Goal: Manage account settings

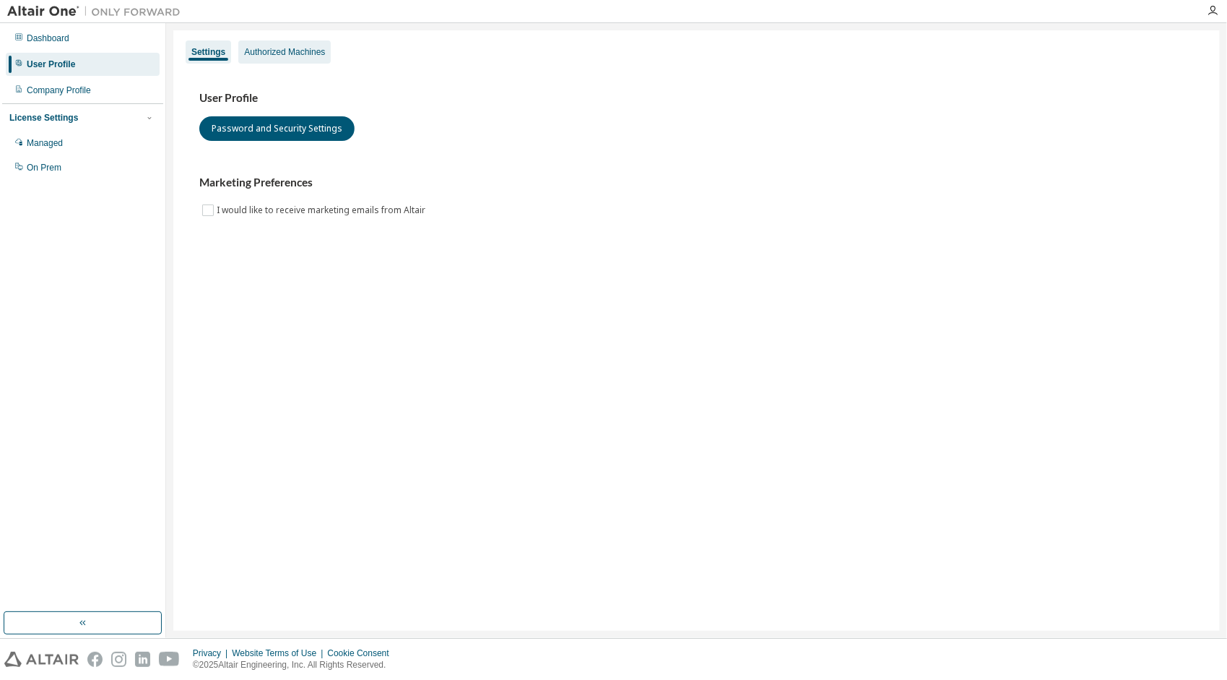
click at [290, 51] on div "Authorized Machines" at bounding box center [284, 52] width 81 height 12
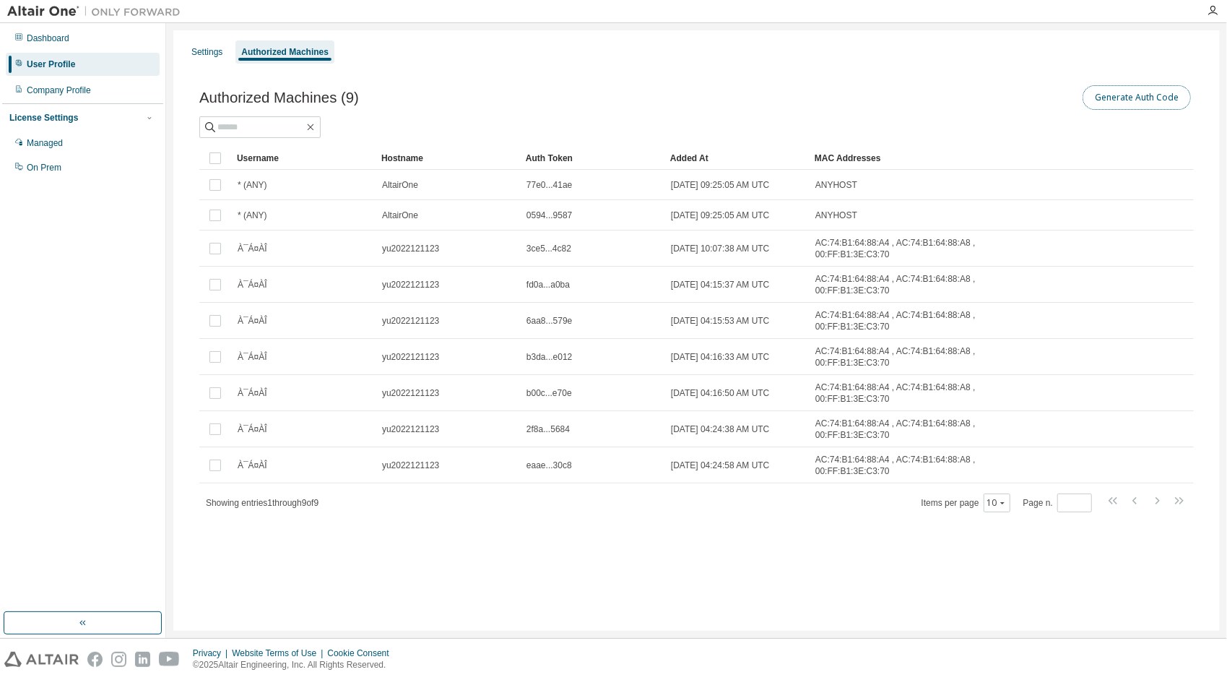
click at [1133, 97] on button "Generate Auth Code" at bounding box center [1137, 97] width 108 height 25
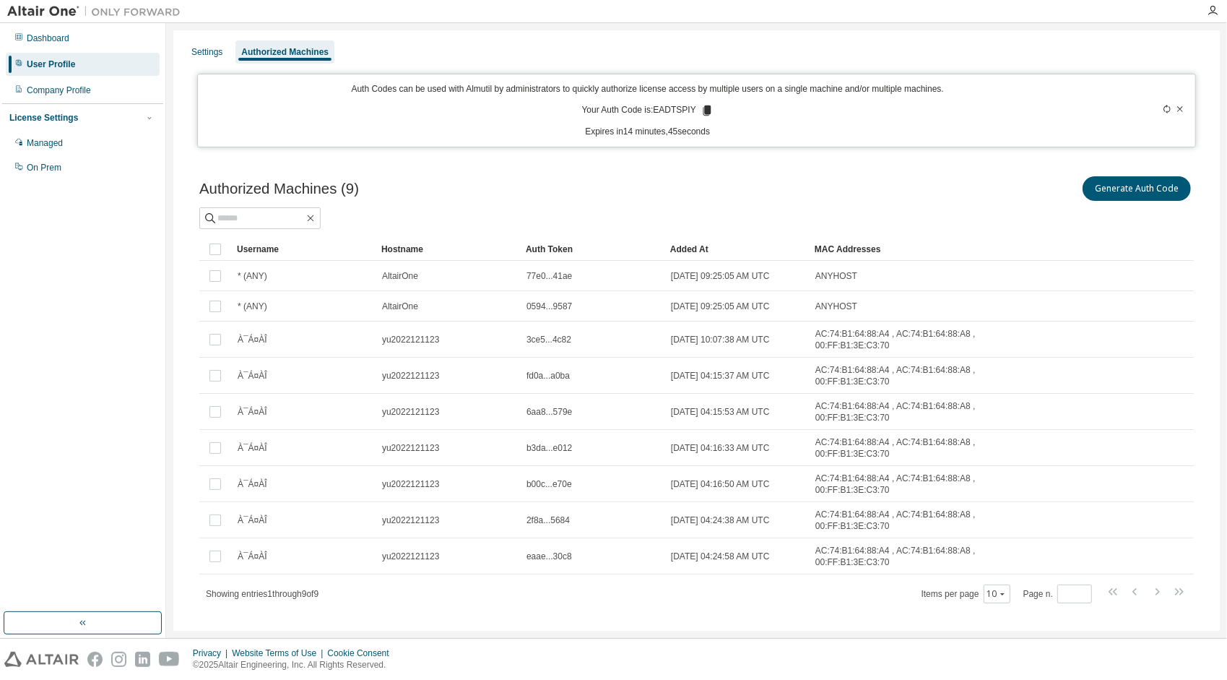
click at [706, 108] on icon at bounding box center [707, 110] width 8 height 10
click at [705, 113] on icon at bounding box center [707, 110] width 8 height 10
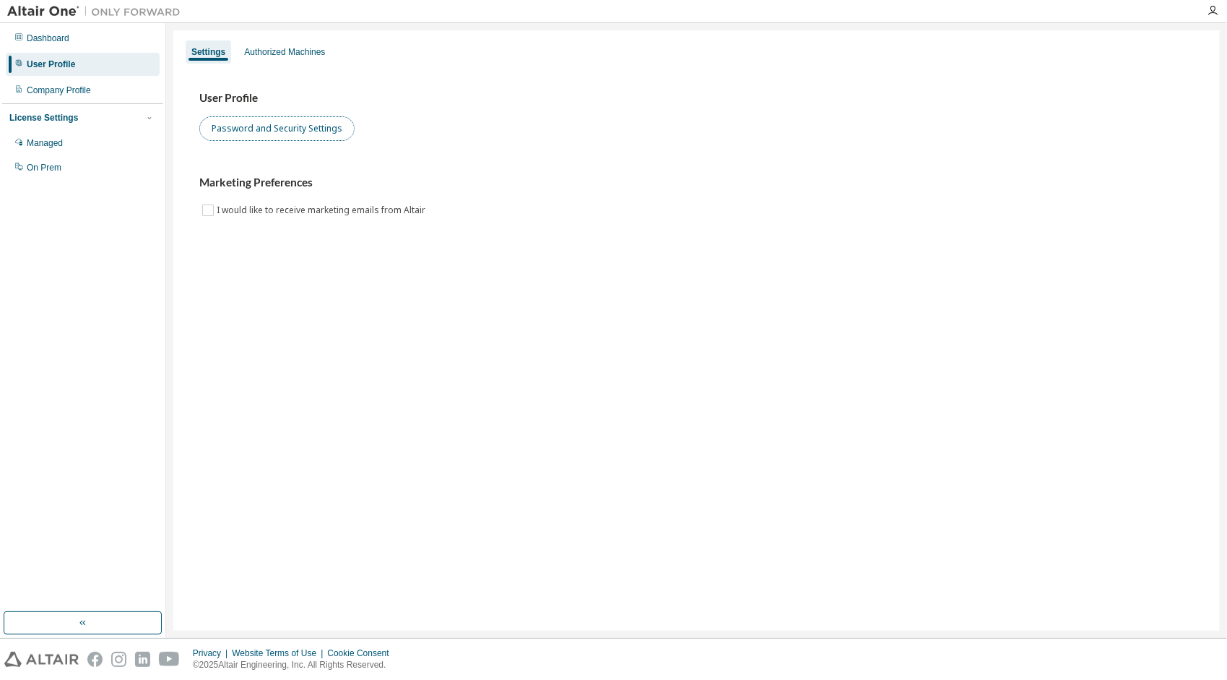
click at [324, 134] on button "Password and Security Settings" at bounding box center [276, 128] width 155 height 25
